Goal: Task Accomplishment & Management: Manage account settings

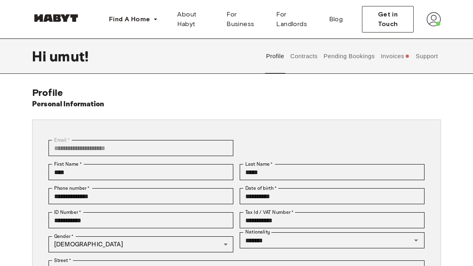
click at [423, 51] on button "Support" at bounding box center [427, 56] width 24 height 35
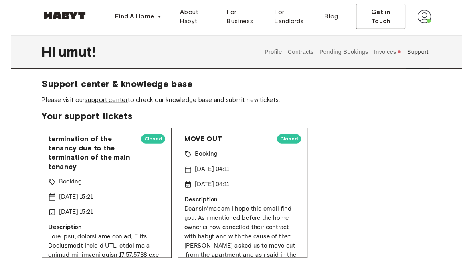
scroll to position [9, 0]
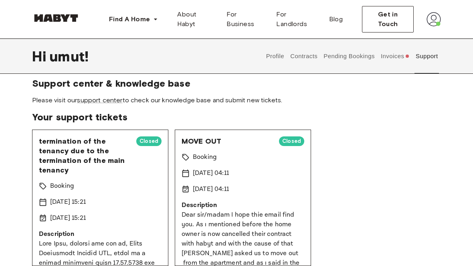
click at [399, 59] on button "Invoices" at bounding box center [395, 56] width 31 height 35
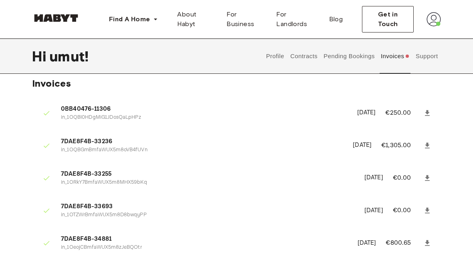
click at [359, 57] on button "Pending Bookings" at bounding box center [349, 56] width 53 height 35
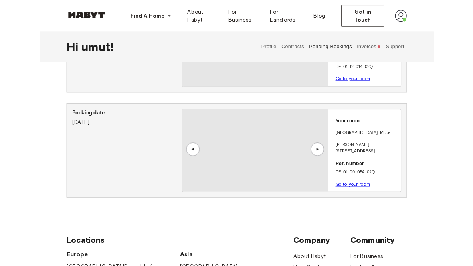
scroll to position [162, 0]
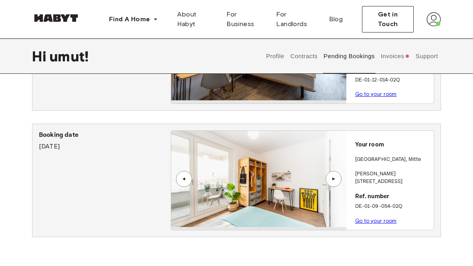
click at [410, 179] on div "Your room BERLIN , Mitte Klara-Franke-Straße 24-28 Ref. number DE-01-09-054-02Q…" at bounding box center [390, 180] width 87 height 99
click at [380, 218] on link "Go to your room" at bounding box center [376, 221] width 42 height 6
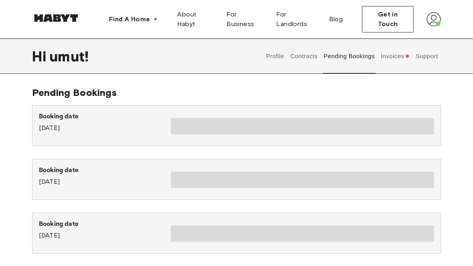
scroll to position [162, 0]
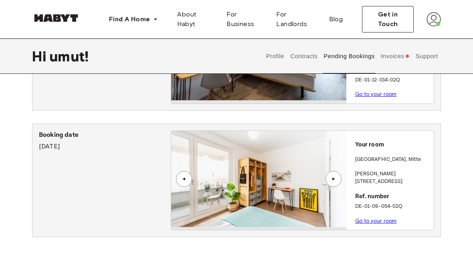
click at [312, 58] on button "Contracts" at bounding box center [304, 56] width 29 height 35
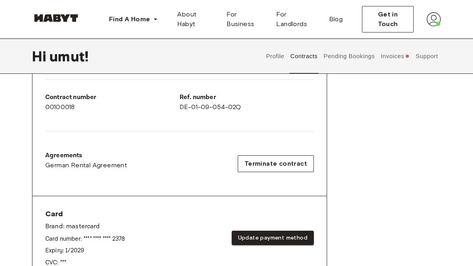
click at [421, 170] on div "Rent contract - 00100018 Activated ▲ ▲ Your Stay BERLIN , Mitte Klara-Franke-St…" at bounding box center [236, 100] width 409 height 399
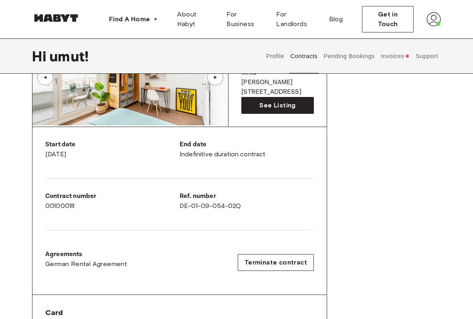
scroll to position [99, 0]
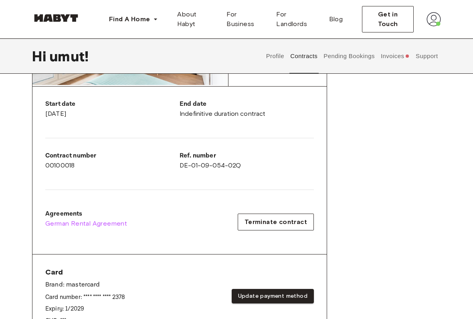
click at [103, 223] on span "German Rental Agreement" at bounding box center [86, 224] width 82 height 10
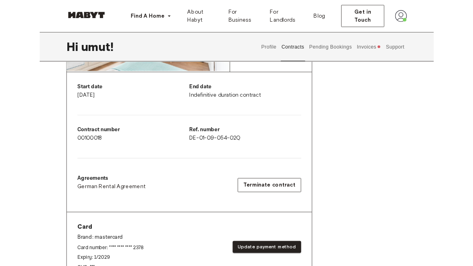
scroll to position [165, 0]
